Goal: Information Seeking & Learning: Learn about a topic

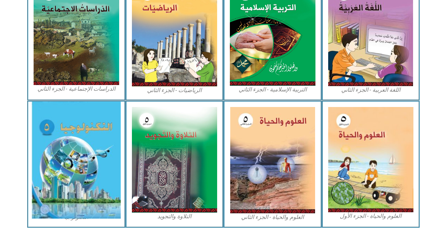
scroll to position [361, 0]
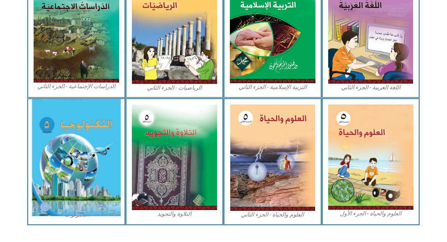
click at [78, 148] on img at bounding box center [76, 157] width 89 height 117
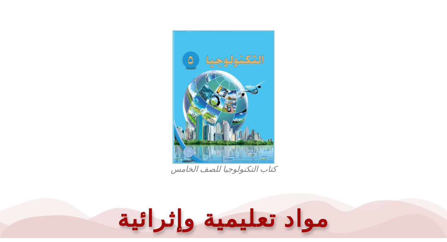
scroll to position [211, 0]
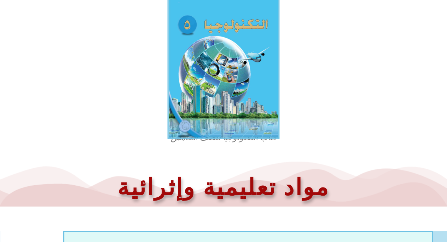
click at [254, 103] on img at bounding box center [224, 65] width 112 height 146
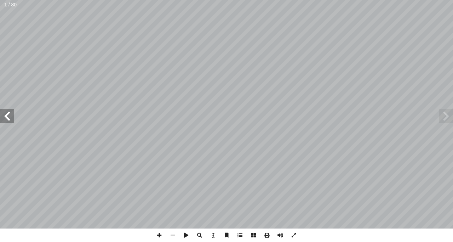
click at [8, 116] on span at bounding box center [7, 116] width 14 height 14
click at [5, 116] on span at bounding box center [7, 116] width 14 height 14
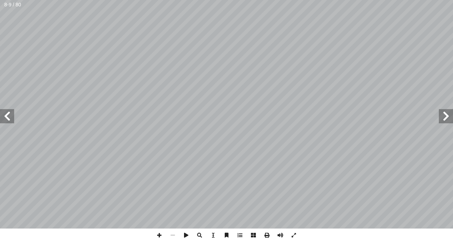
click at [5, 116] on span at bounding box center [7, 116] width 14 height 14
click at [158, 233] on span at bounding box center [158, 234] width 13 height 13
click at [169, 232] on span at bounding box center [172, 234] width 13 height 13
click at [7, 115] on span at bounding box center [7, 116] width 14 height 14
click at [159, 236] on span at bounding box center [158, 234] width 13 height 13
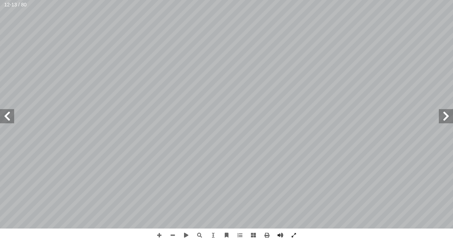
click at [408, 237] on div "8 واحدا مع الرسم باليد الحرة لتقنيات تكنولوجية مختلفة مستخدمة في: ً اعط مثالا .…" at bounding box center [226, 121] width 453 height 242
click at [161, 232] on span at bounding box center [158, 234] width 13 height 13
click at [6, 113] on span at bounding box center [7, 116] width 14 height 14
click at [157, 234] on span at bounding box center [158, 234] width 13 height 13
click at [298, 0] on html "الصفحة الرئيسية الصف الأول الصف الثاني الصف الثالث الصف الرابع الصف الخامس الصف…" at bounding box center [226, 32] width 453 height 64
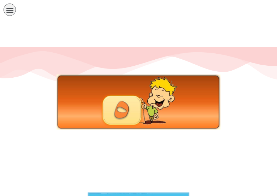
scroll to position [211, 0]
